Goal: Transaction & Acquisition: Purchase product/service

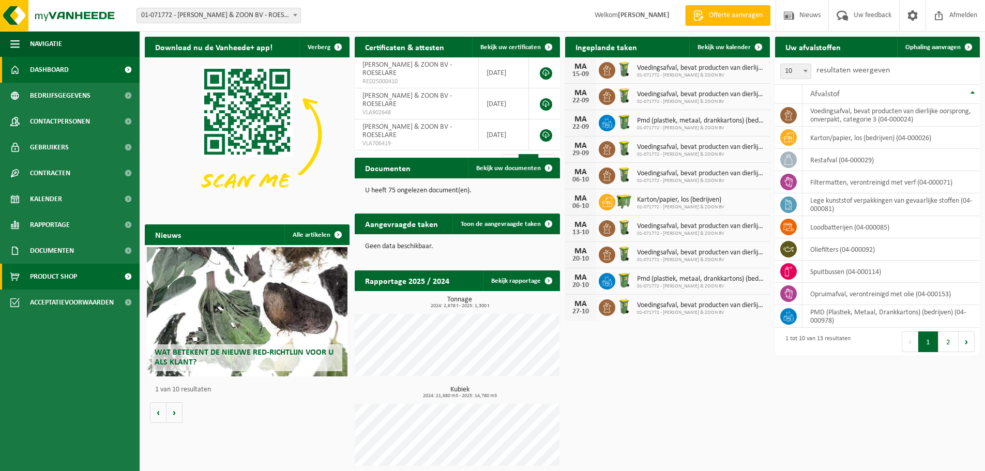
click at [91, 281] on link "Product Shop" at bounding box center [70, 277] width 140 height 26
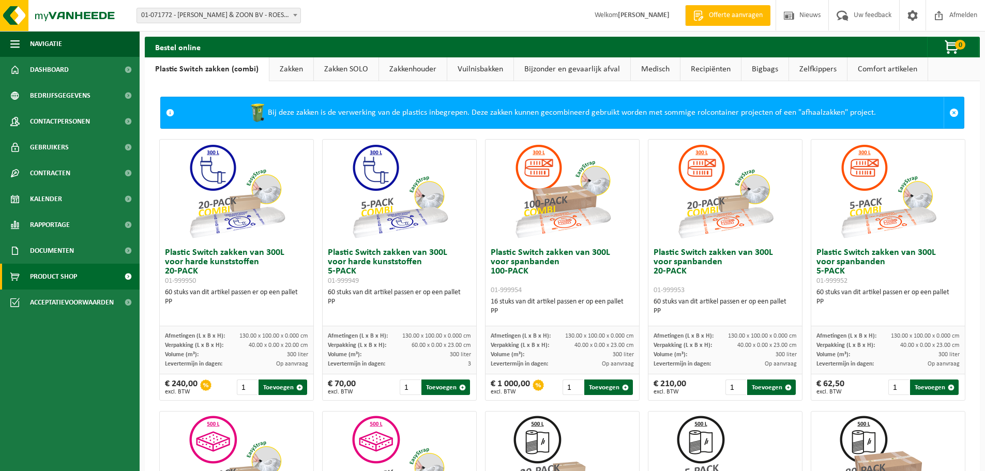
click at [295, 74] on link "Zakken" at bounding box center [291, 69] width 44 height 24
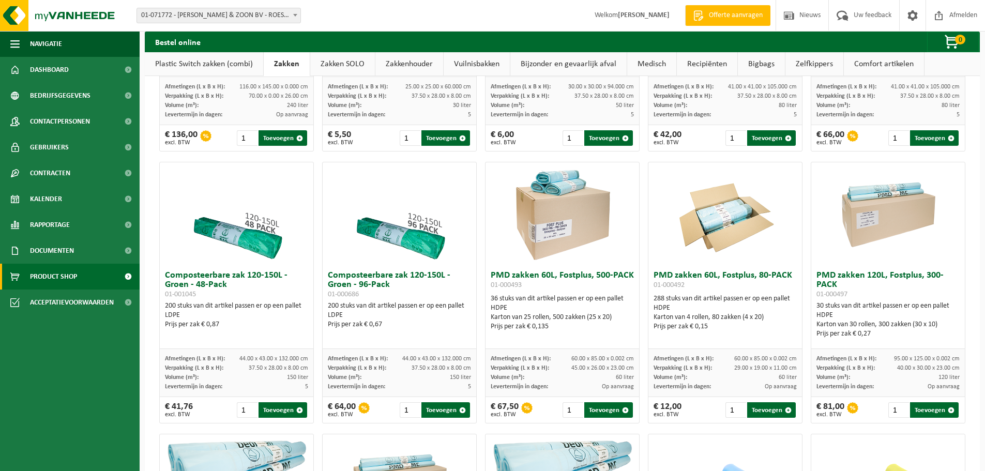
scroll to position [465, 0]
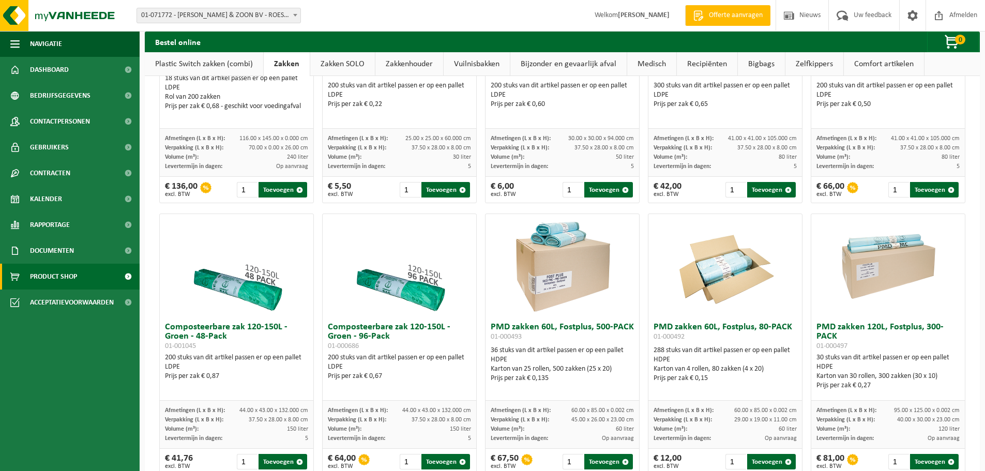
drag, startPoint x: 409, startPoint y: 296, endPoint x: 280, endPoint y: 264, distance: 132.6
click at [280, 264] on img at bounding box center [236, 265] width 103 height 103
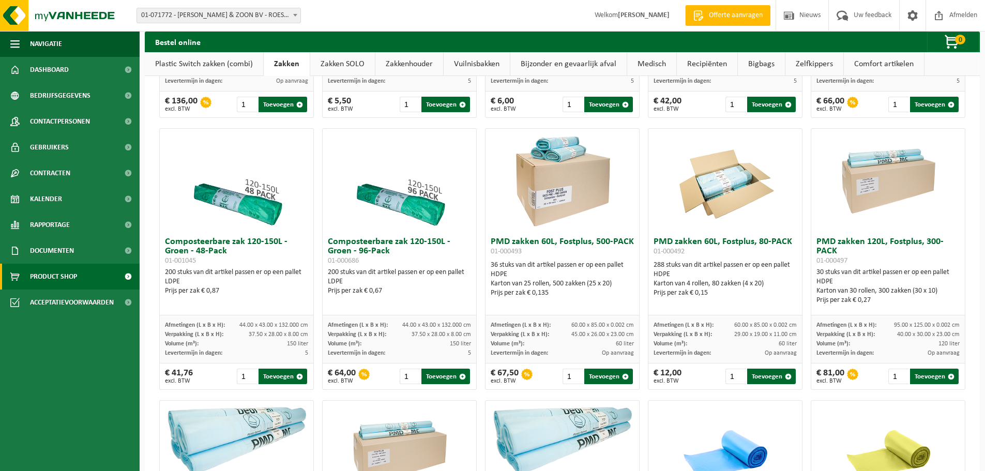
scroll to position [569, 0]
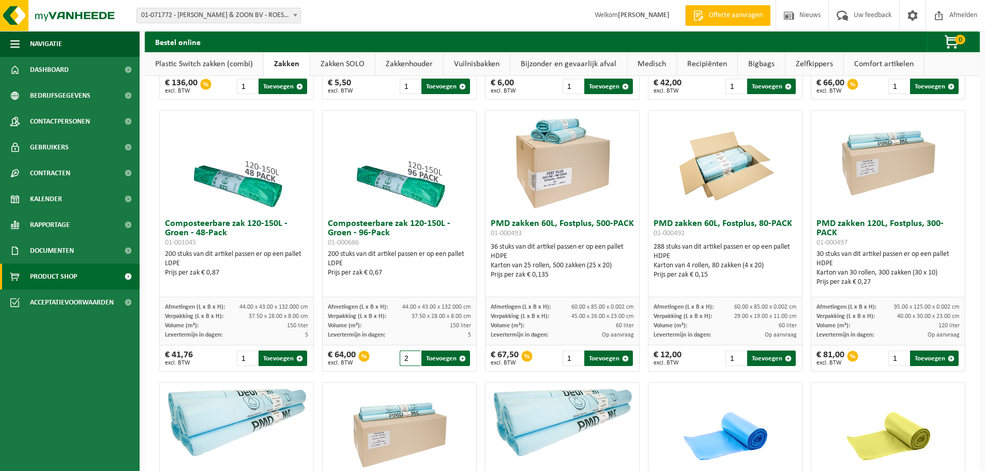
click at [409, 356] on input "2" at bounding box center [410, 359] width 21 height 16
click at [426, 358] on button "Toevoegen" at bounding box center [445, 359] width 49 height 16
type input "1"
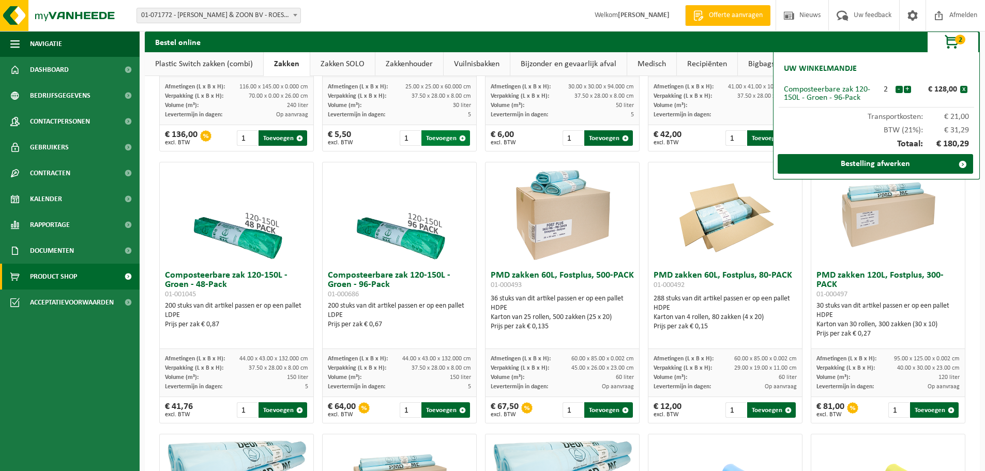
scroll to position [414, 0]
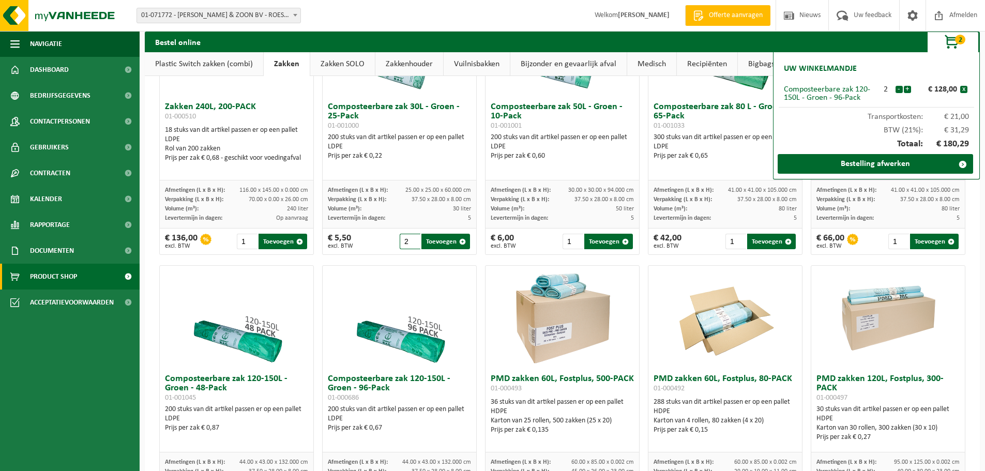
click at [410, 238] on input "2" at bounding box center [410, 242] width 21 height 16
click at [436, 242] on button "Toevoegen" at bounding box center [445, 242] width 49 height 16
type input "1"
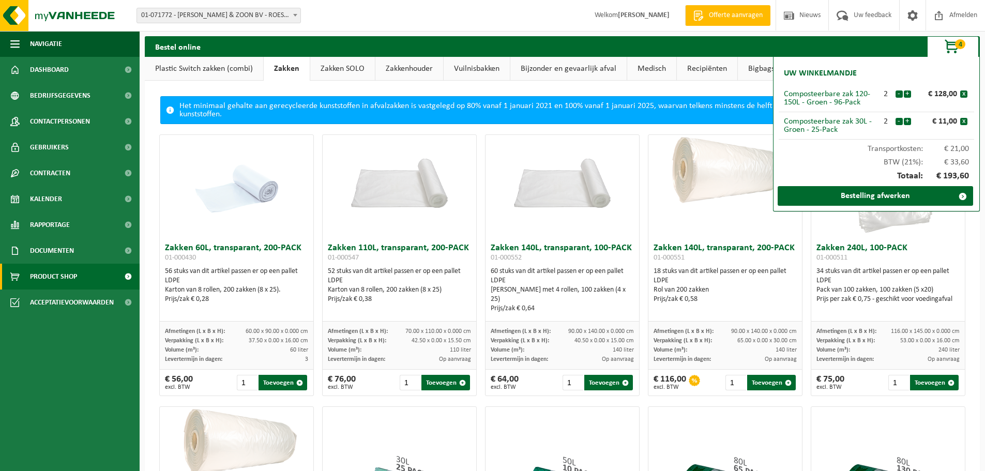
scroll to position [0, 0]
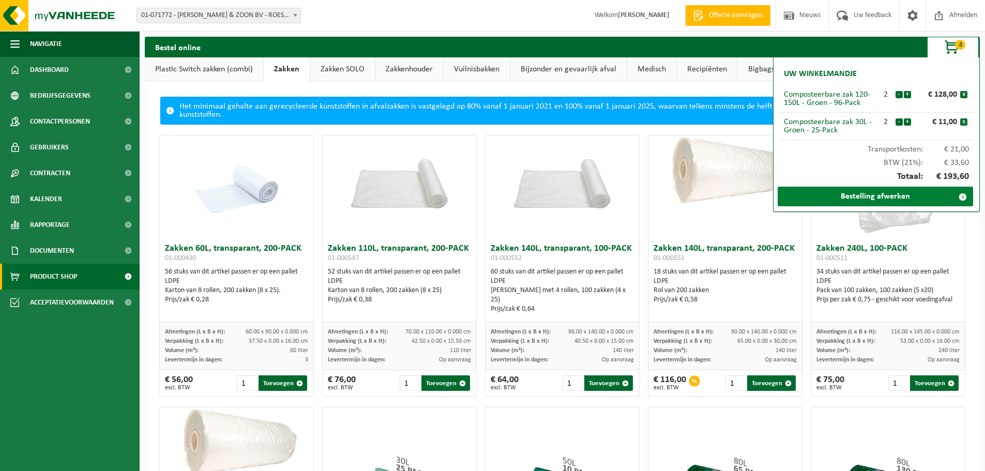
click at [858, 196] on link "Bestelling afwerken" at bounding box center [875, 197] width 195 height 20
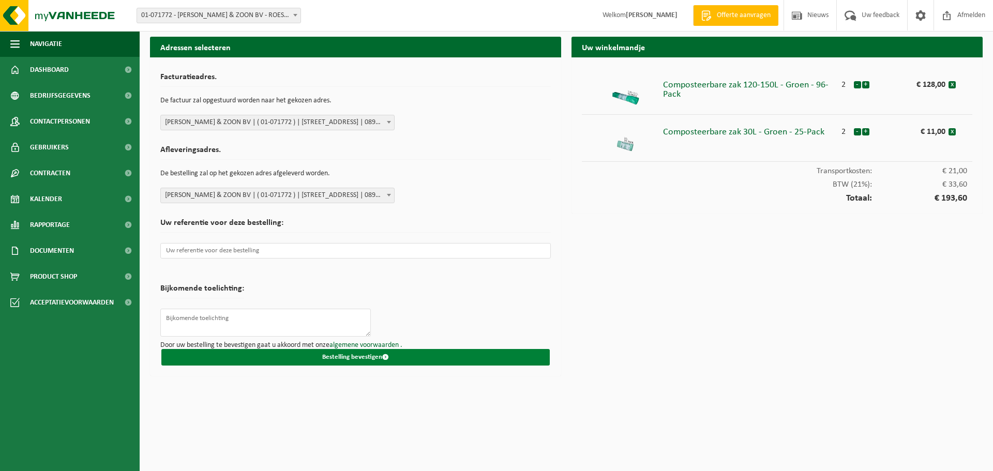
click at [391, 355] on button "Bestelling bevestigen" at bounding box center [355, 357] width 388 height 17
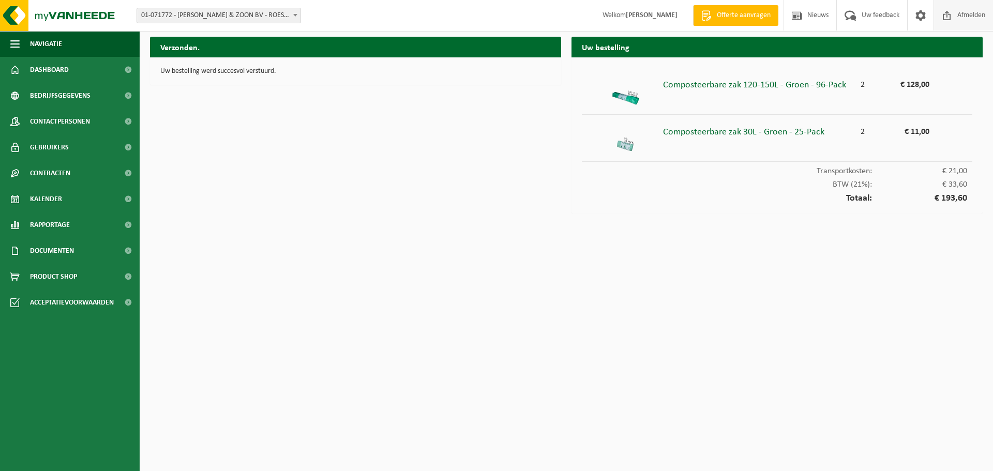
click at [974, 14] on span "Afmelden" at bounding box center [971, 15] width 33 height 31
